Goal: Task Accomplishment & Management: Use online tool/utility

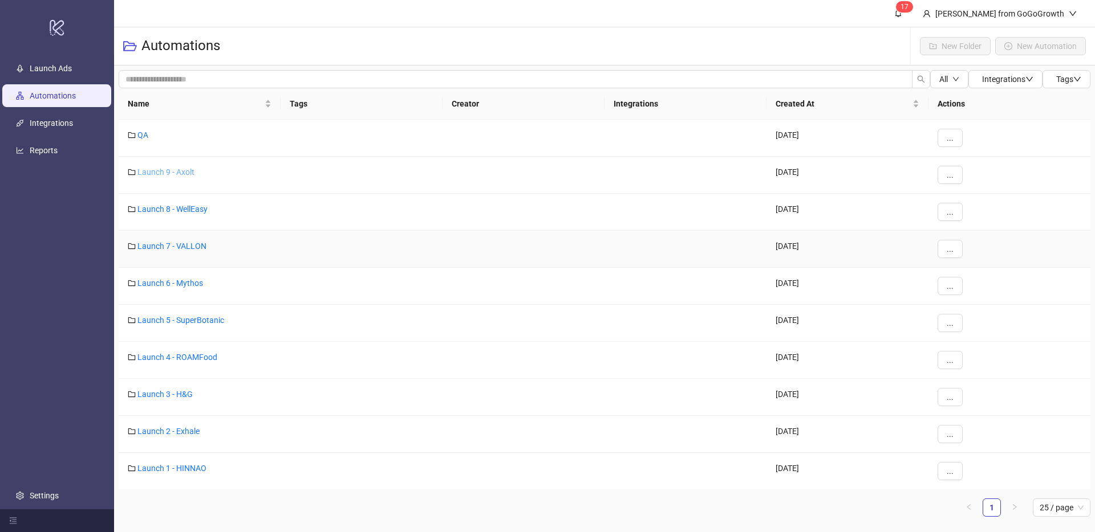
scroll to position [1, 0]
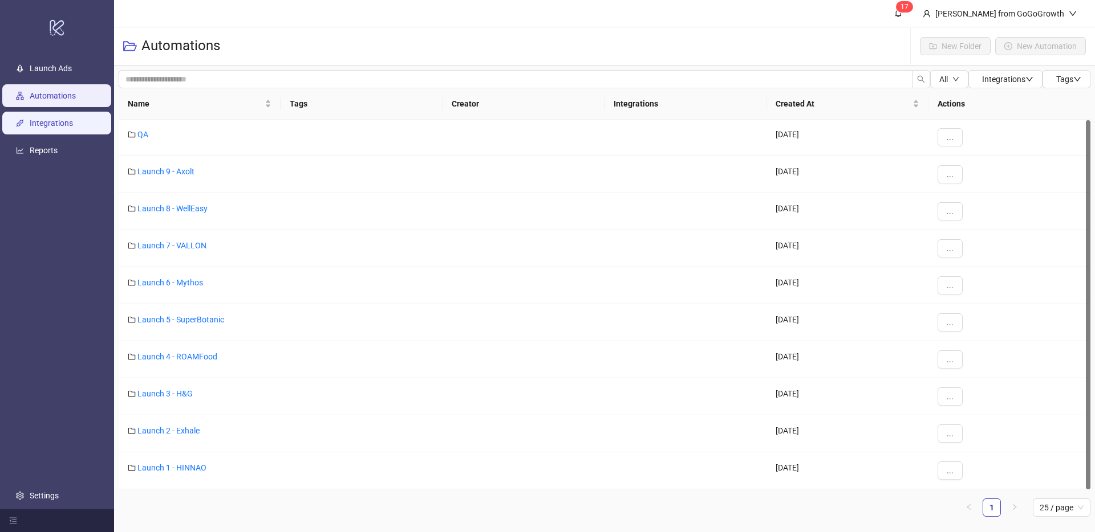
click at [72, 121] on link "Integrations" at bounding box center [51, 123] width 43 height 9
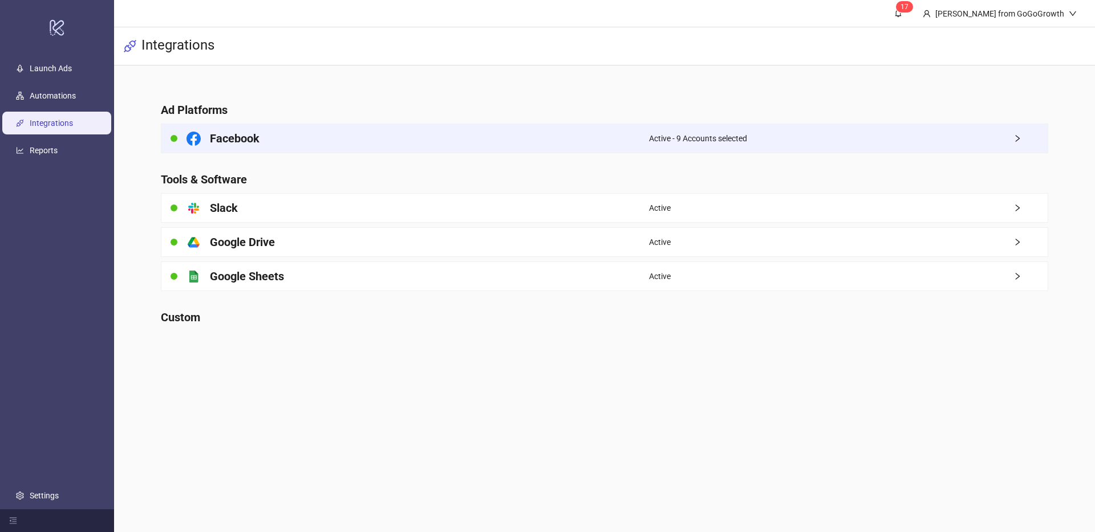
click at [526, 138] on div "Facebook" at bounding box center [404, 138] width 487 height 29
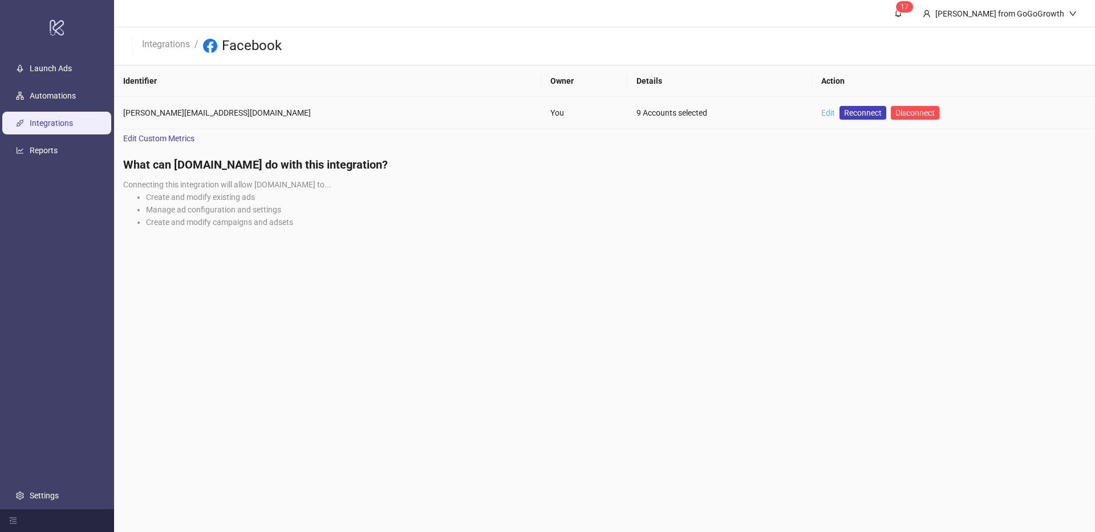
click at [821, 116] on link "Edit" at bounding box center [828, 112] width 14 height 9
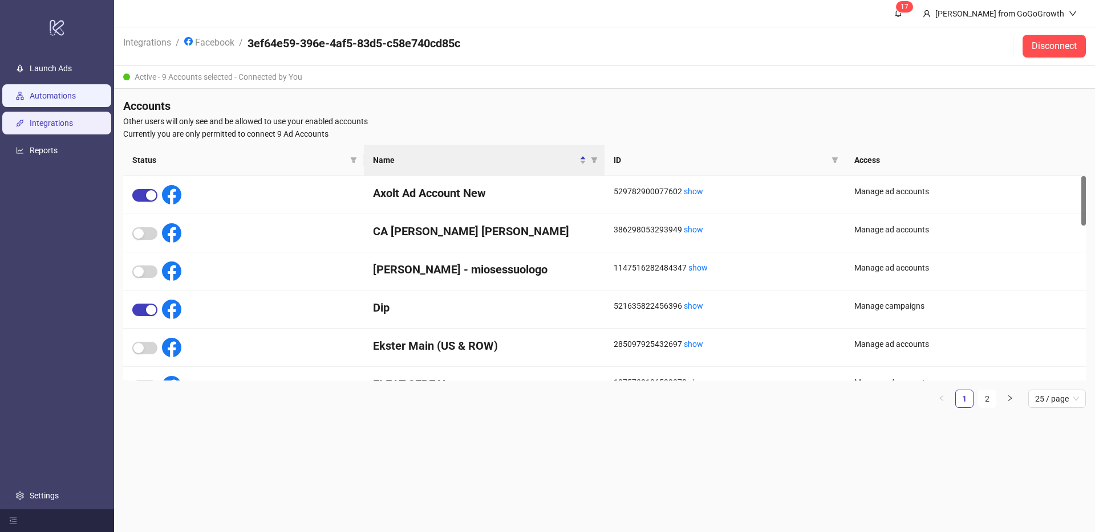
click at [58, 91] on link "Automations" at bounding box center [53, 95] width 46 height 9
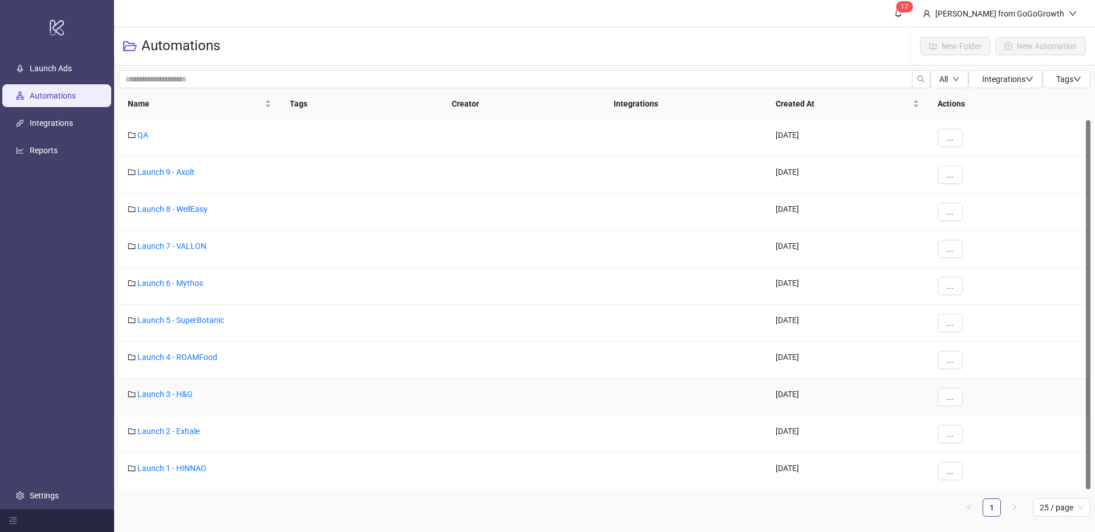
scroll to position [1, 0]
